Goal: Task Accomplishment & Management: Complete application form

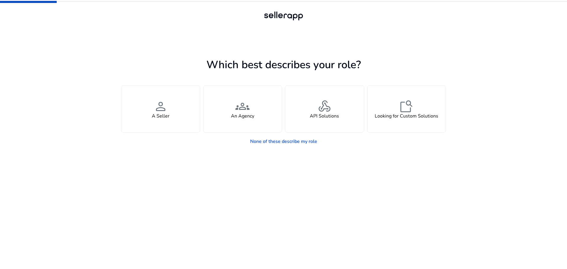
click at [159, 104] on span "person" at bounding box center [161, 106] width 14 height 14
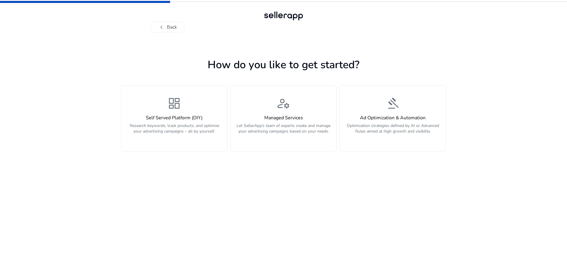
click at [159, 105] on div "dashboard Self Served Platform (DIY) Research keywords, track products, and opt…" at bounding box center [174, 118] width 99 height 44
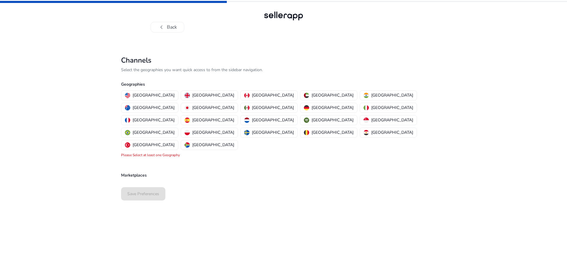
click at [134, 96] on p "[GEOGRAPHIC_DATA]" at bounding box center [154, 95] width 42 height 6
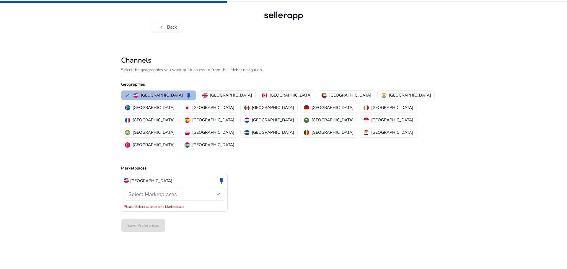
click at [149, 191] on span "Select Marketplaces" at bounding box center [152, 194] width 48 height 7
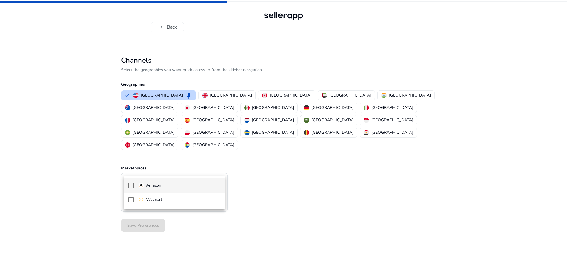
click at [147, 185] on p "Amazon" at bounding box center [153, 185] width 15 height 6
click at [267, 175] on div at bounding box center [283, 134] width 567 height 269
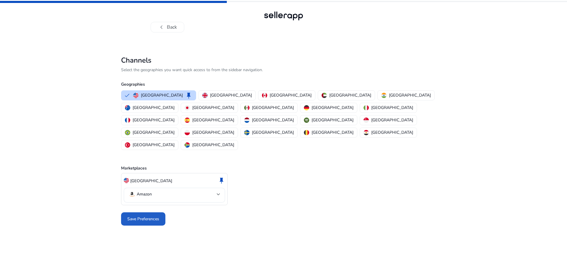
click at [144, 216] on span "Save Preferences" at bounding box center [143, 219] width 32 height 6
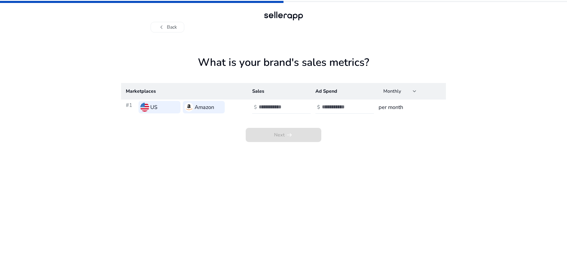
click at [263, 108] on input "number" at bounding box center [279, 107] width 40 height 6
click at [419, 173] on app-sales-metrics "What is your brand's sales metrics? Marketplaces Sales Ad Spend Monthly #1 US A…" at bounding box center [283, 162] width 325 height 213
click at [269, 110] on input "number" at bounding box center [279, 107] width 40 height 6
type input "*****"
click at [325, 107] on input "number" at bounding box center [342, 107] width 40 height 6
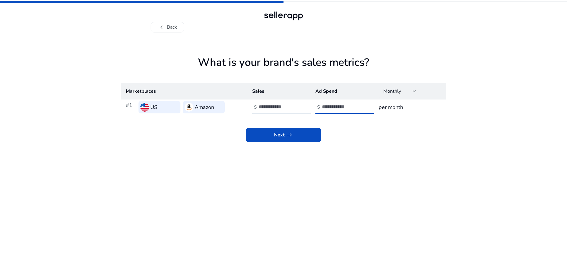
type input "****"
click at [286, 135] on span "arrow_right_alt" at bounding box center [289, 134] width 7 height 7
